Goal: Transaction & Acquisition: Purchase product/service

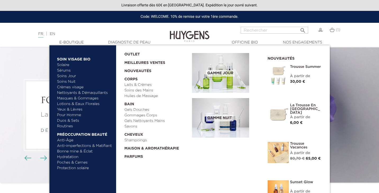
click at [68, 93] on link "Nettoyants & Démaquillants" at bounding box center [84, 93] width 55 height 6
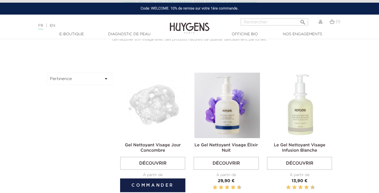
scroll to position [203, 0]
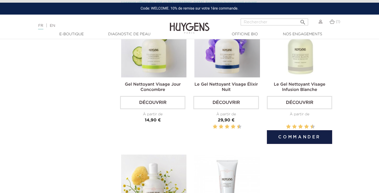
click at [300, 59] on img at bounding box center [300, 44] width 65 height 65
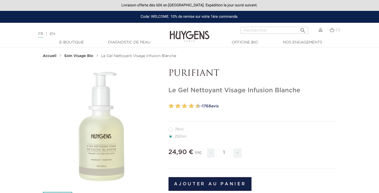
click at [252, 32] on input "Rechercher" at bounding box center [274, 30] width 67 height 7
type input "perfecteur"
click at [303, 28] on button " Rechercher" at bounding box center [303, 28] width 10 height 7
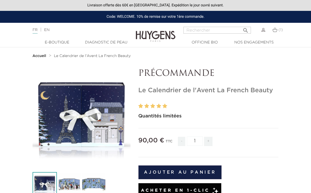
click at [92, 119] on icon "" at bounding box center [81, 117] width 26 height 26
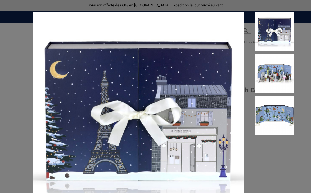
click at [12, 75] on div "Quantités limitées" at bounding box center [155, 96] width 311 height 193
click at [17, 75] on div "Quantités limitées" at bounding box center [155, 96] width 311 height 193
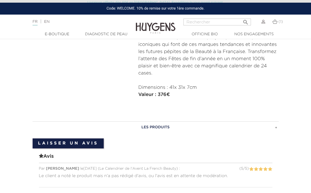
scroll to position [234, 0]
